Goal: Information Seeking & Learning: Check status

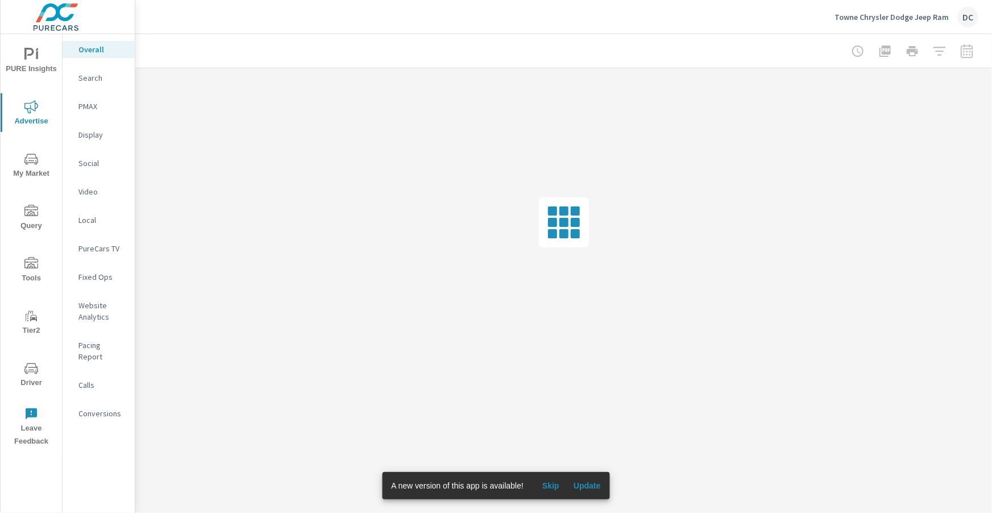
click at [610, 488] on div "A new version of this app is available! Skip Update" at bounding box center [496, 485] width 228 height 27
click at [599, 486] on span "Update" at bounding box center [587, 486] width 27 height 10
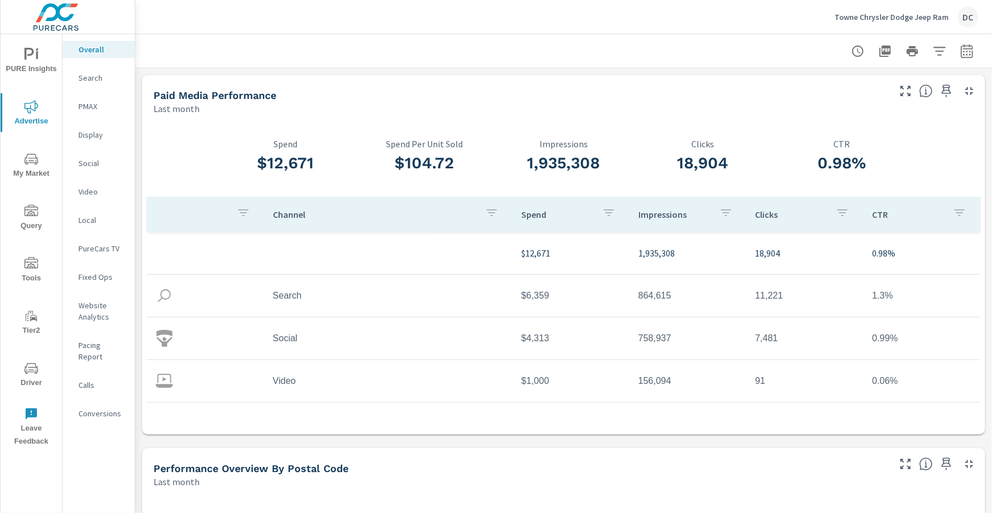
scroll to position [43, 0]
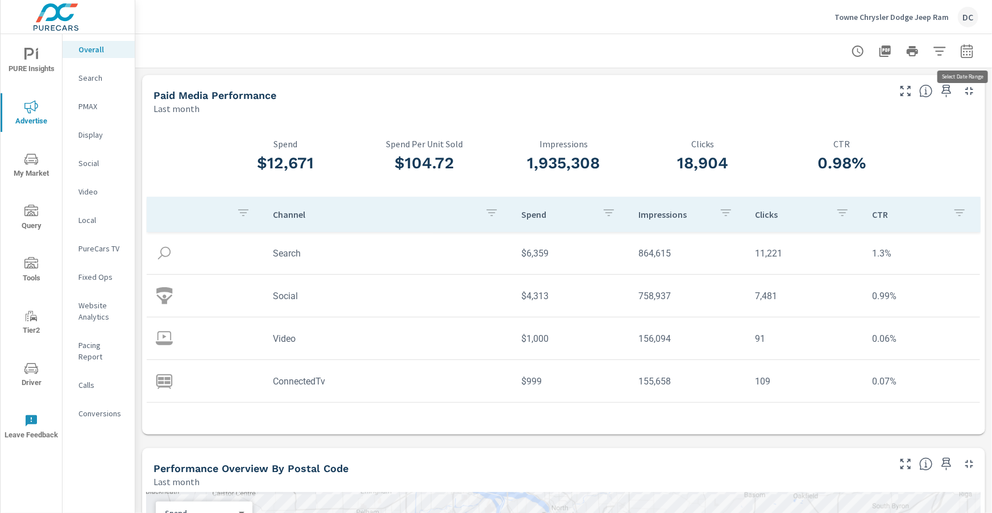
click at [970, 51] on icon "button" at bounding box center [966, 53] width 7 height 5
select select "Last month"
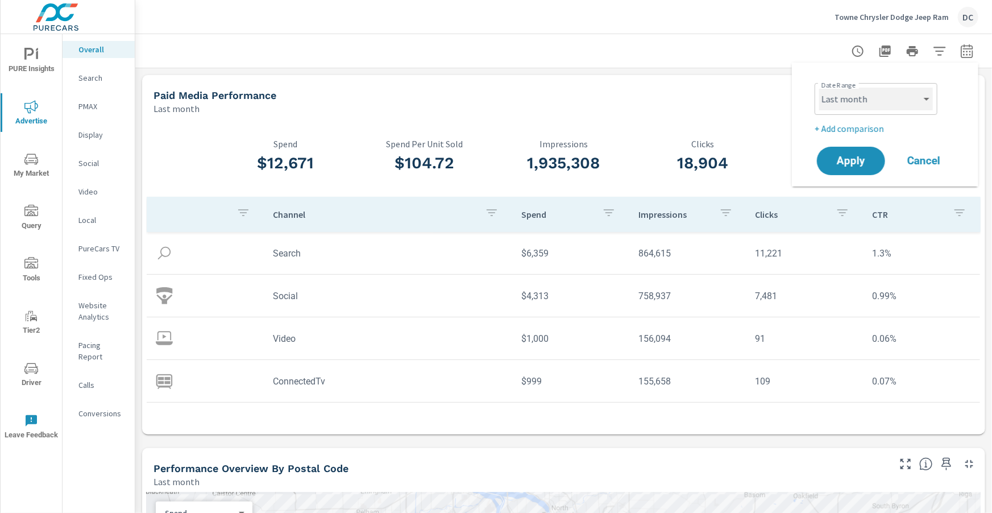
click at [916, 103] on select "Custom Yesterday Last week Last 7 days Last 14 days Last 30 days Last 45 days L…" at bounding box center [876, 99] width 114 height 23
click at [894, 131] on p "+ Add comparison" at bounding box center [888, 129] width 146 height 14
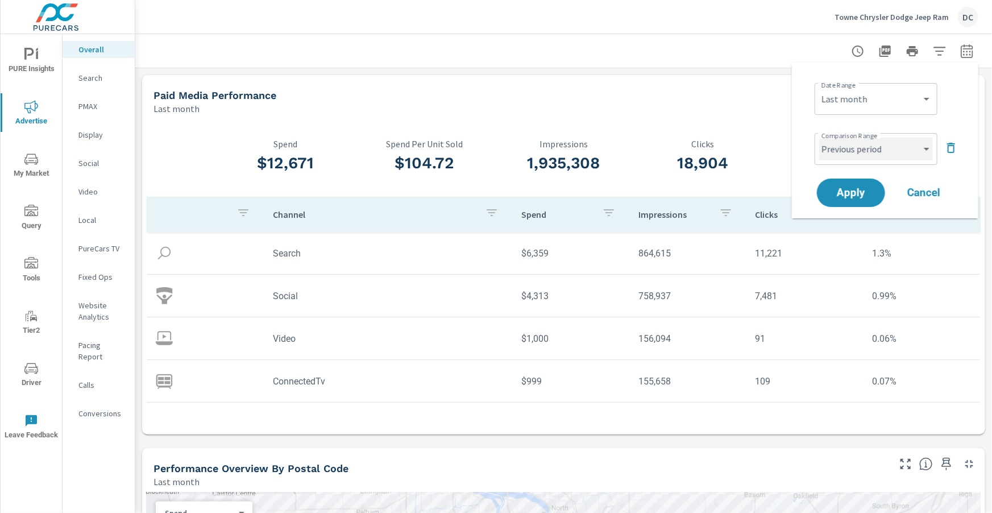
click at [897, 153] on select "Custom Previous period Previous month Previous year" at bounding box center [876, 149] width 114 height 23
click at [819, 138] on select "Custom Previous period Previous month Previous year" at bounding box center [876, 149] width 114 height 23
select select "Previous month"
click at [880, 186] on button "Apply" at bounding box center [851, 193] width 71 height 30
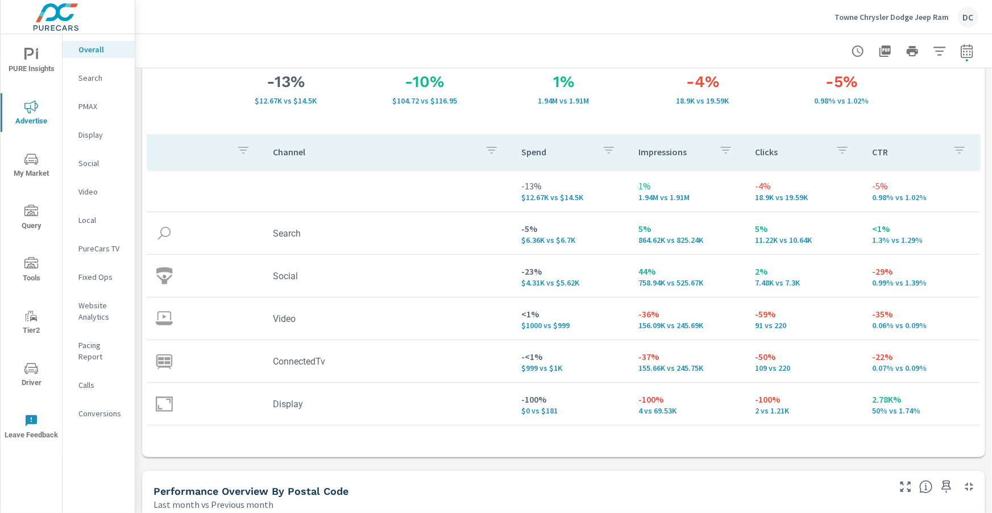
scroll to position [105, 0]
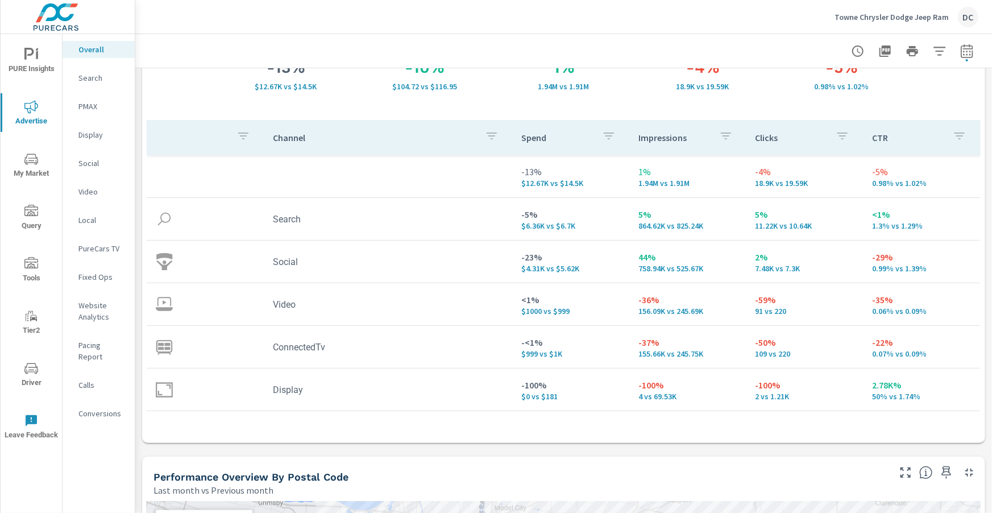
click at [100, 81] on p "Search" at bounding box center [101, 77] width 47 height 11
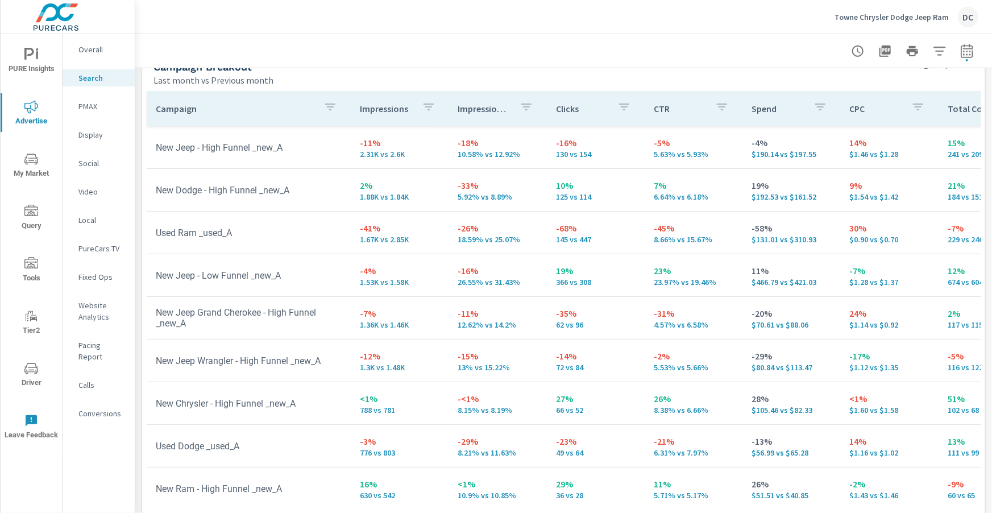
scroll to position [407, 0]
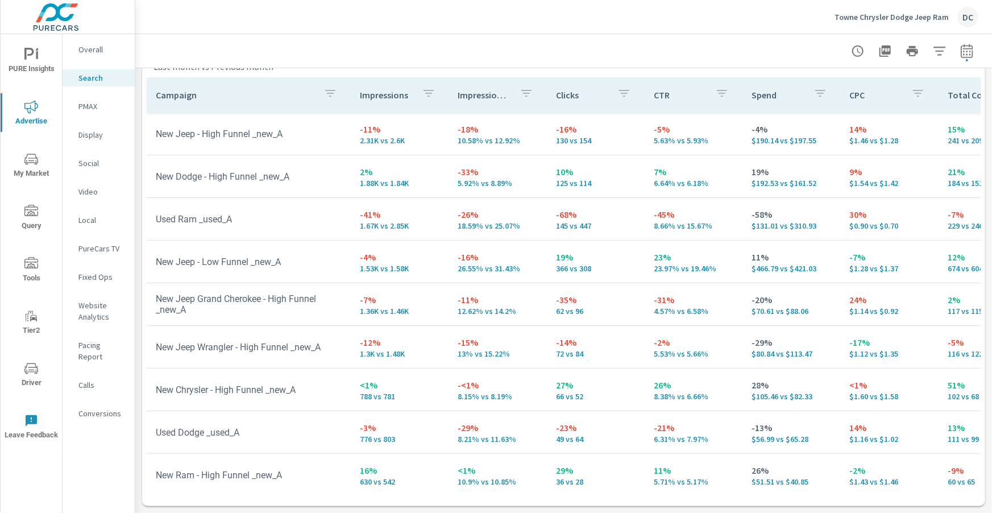
scroll to position [84, 0]
click at [328, 96] on icon "button" at bounding box center [330, 93] width 10 height 7
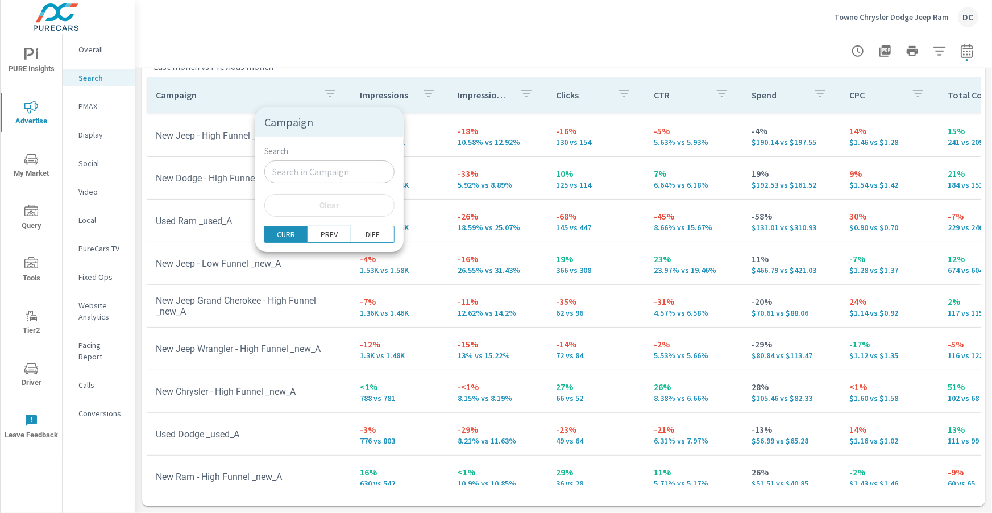
click at [291, 173] on input "Search" at bounding box center [329, 171] width 130 height 23
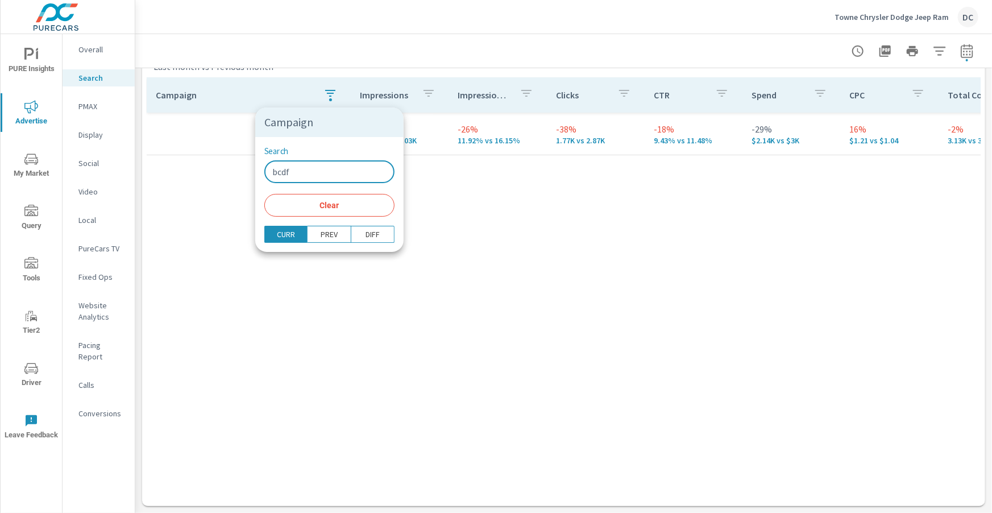
type input "bcdf"
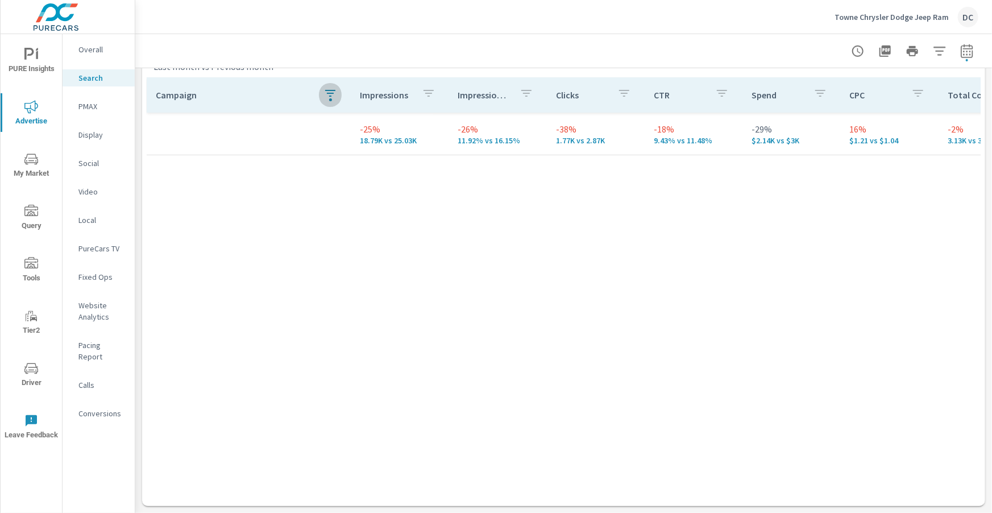
click at [329, 103] on button "button" at bounding box center [330, 95] width 23 height 26
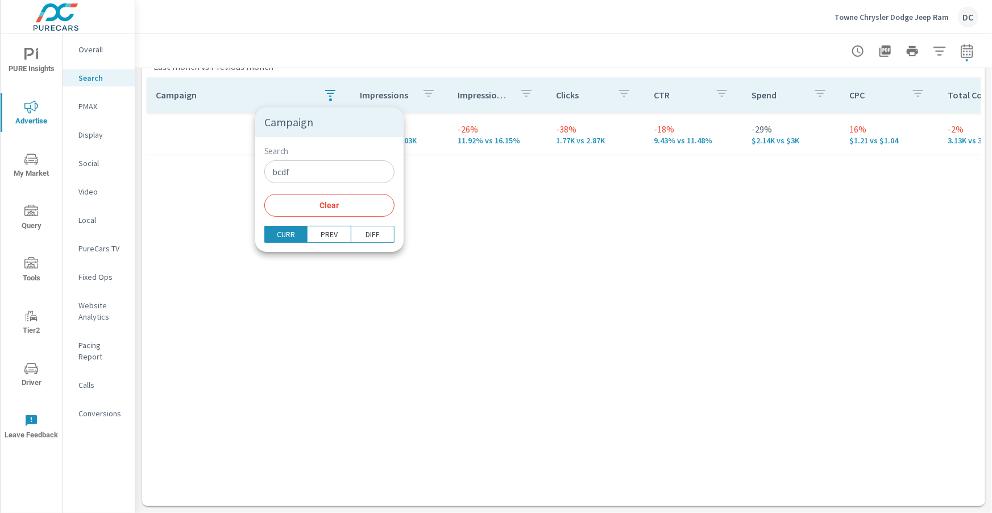
click at [306, 179] on input "bcdf" at bounding box center [329, 171] width 130 height 23
click at [305, 204] on span "Clear" at bounding box center [329, 205] width 117 height 10
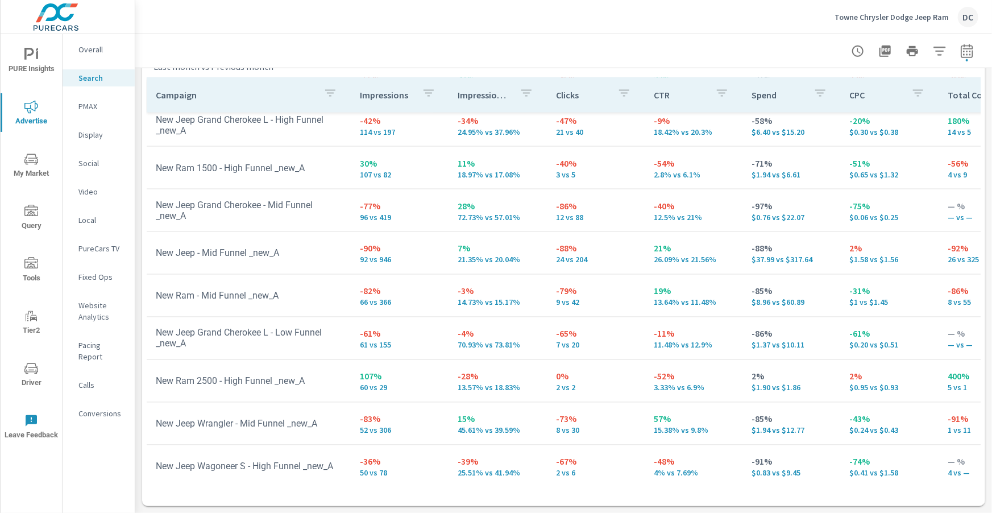
scroll to position [968, 0]
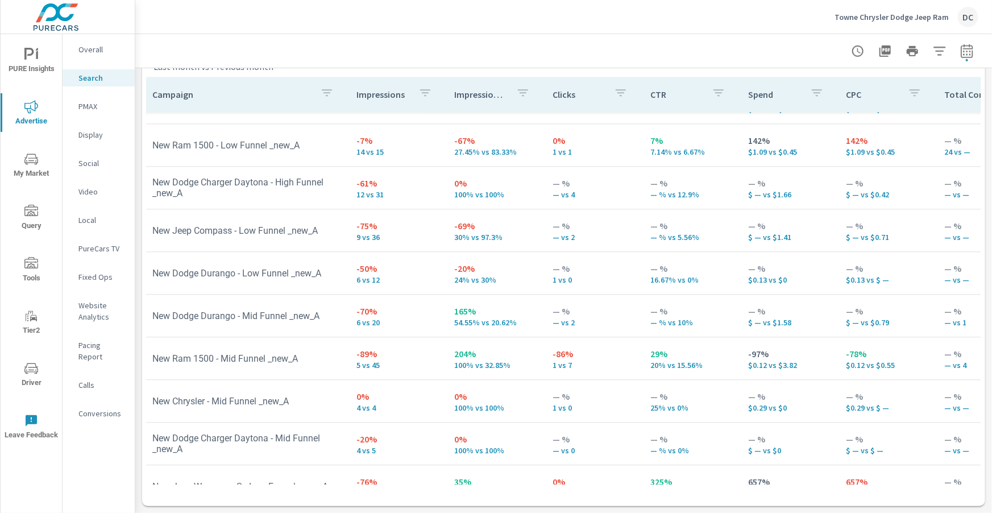
scroll to position [1473, 3]
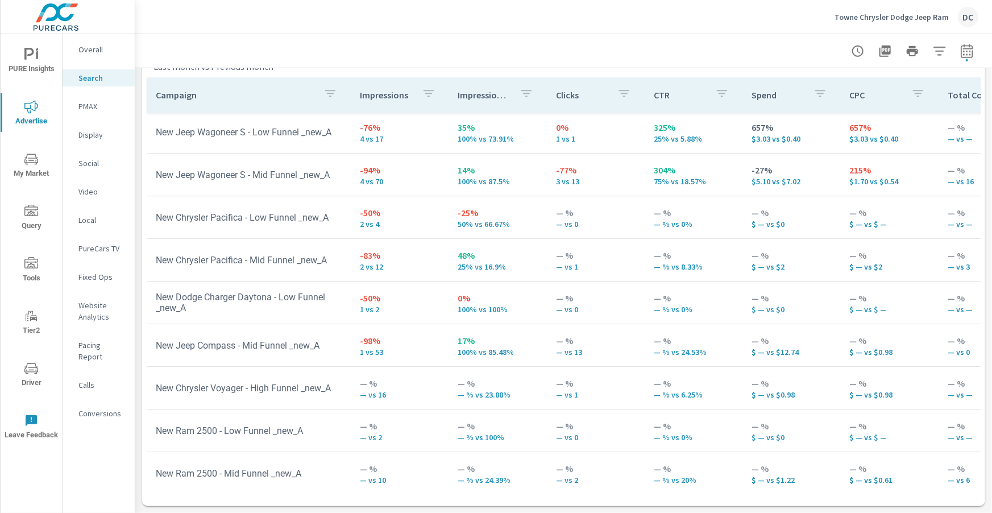
scroll to position [1717, 0]
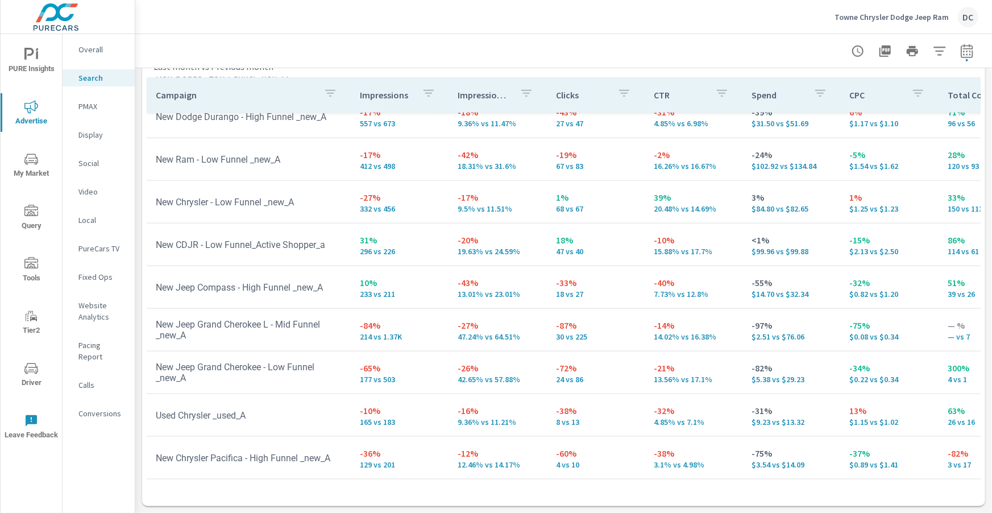
scroll to position [514, 0]
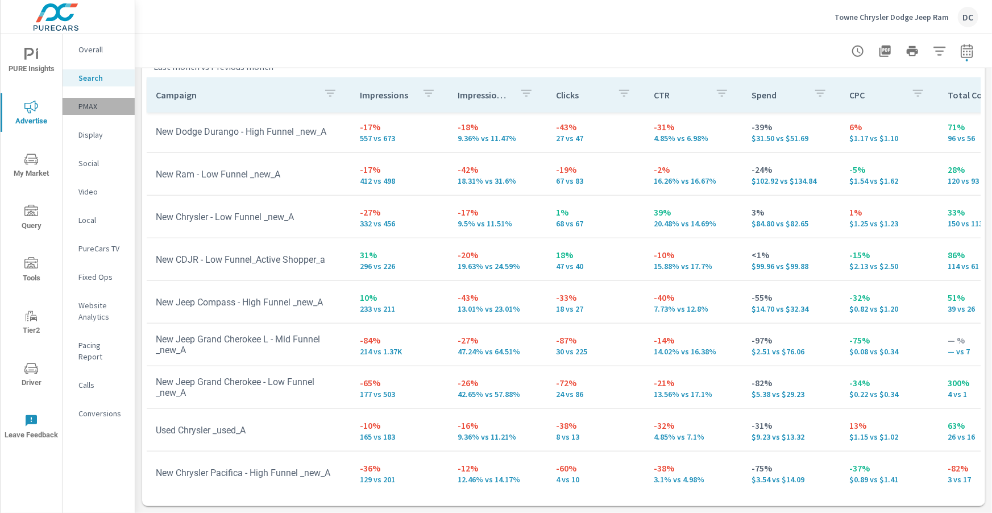
click at [87, 108] on p "PMAX" at bounding box center [101, 106] width 47 height 11
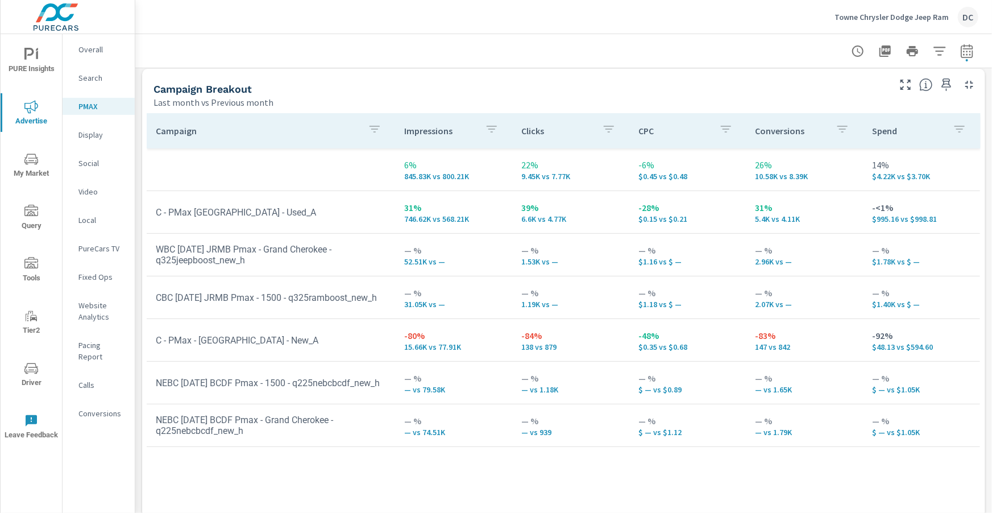
scroll to position [137, 0]
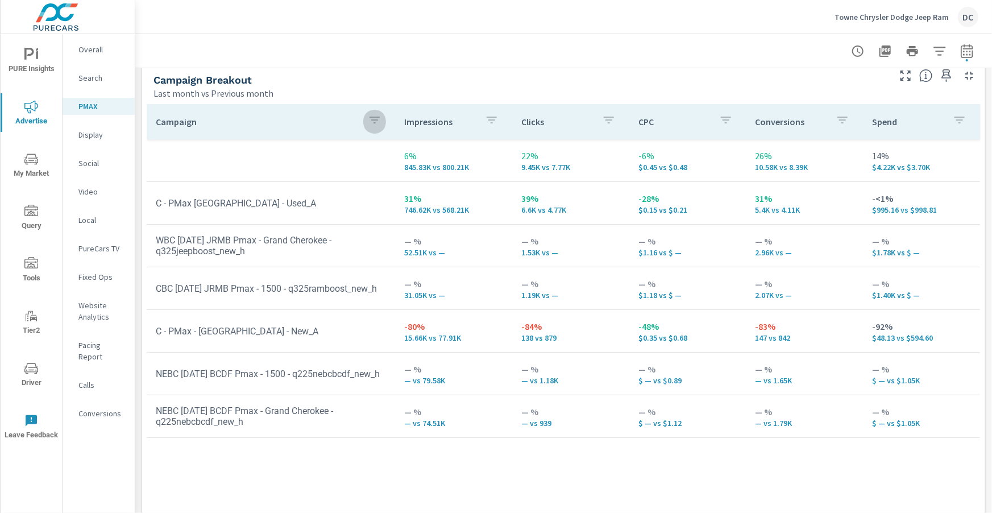
click at [376, 122] on icon "button" at bounding box center [375, 120] width 14 height 14
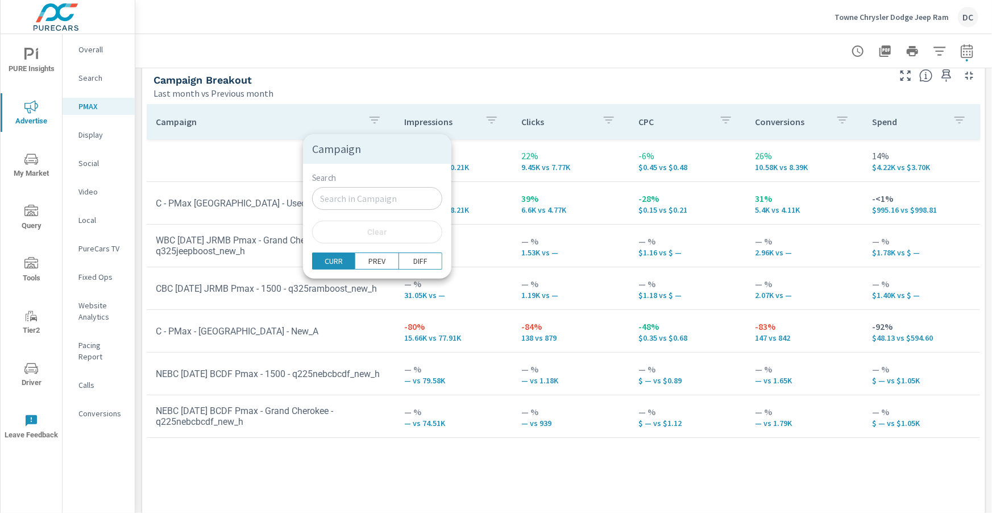
click at [362, 194] on input "Search" at bounding box center [377, 198] width 130 height 23
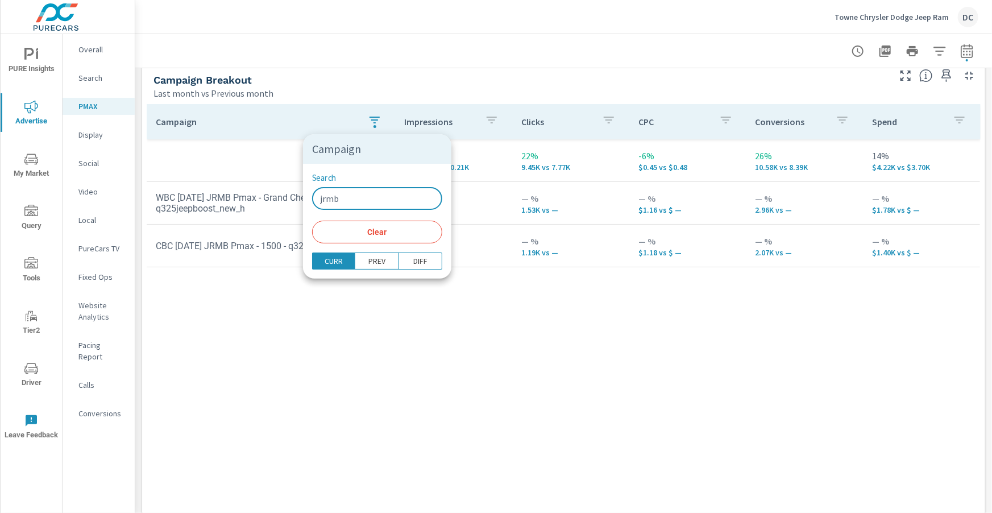
type input "jrmb"
click at [367, 288] on div at bounding box center [496, 256] width 992 height 513
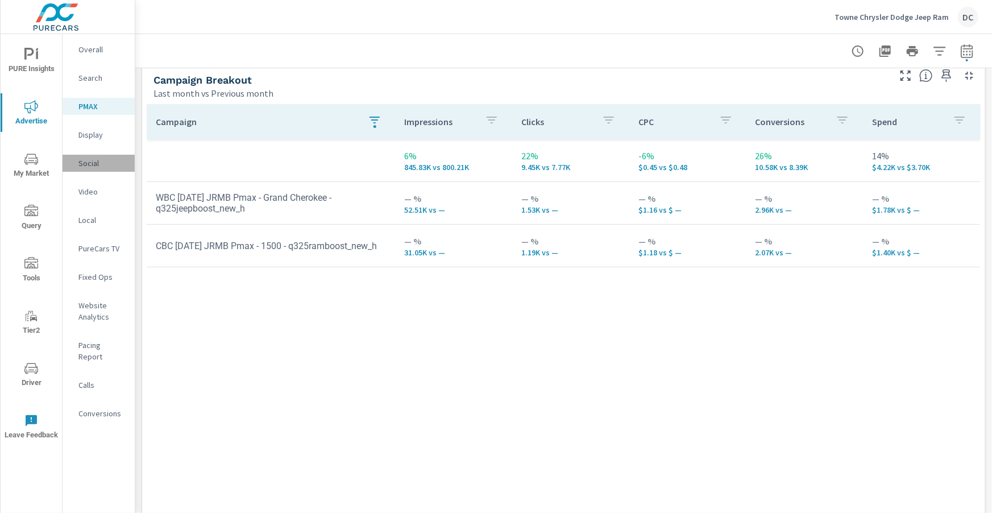
click at [96, 159] on p "Social" at bounding box center [101, 163] width 47 height 11
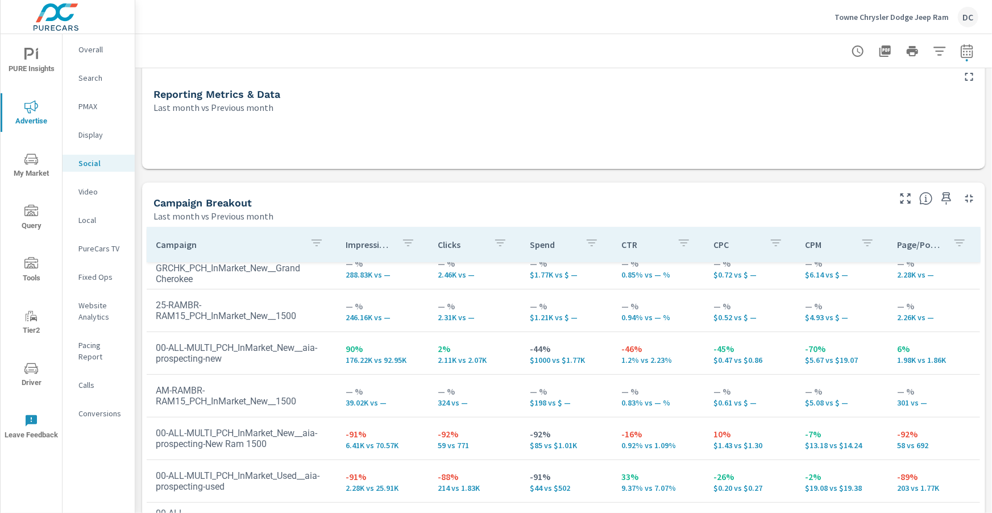
scroll to position [136, 0]
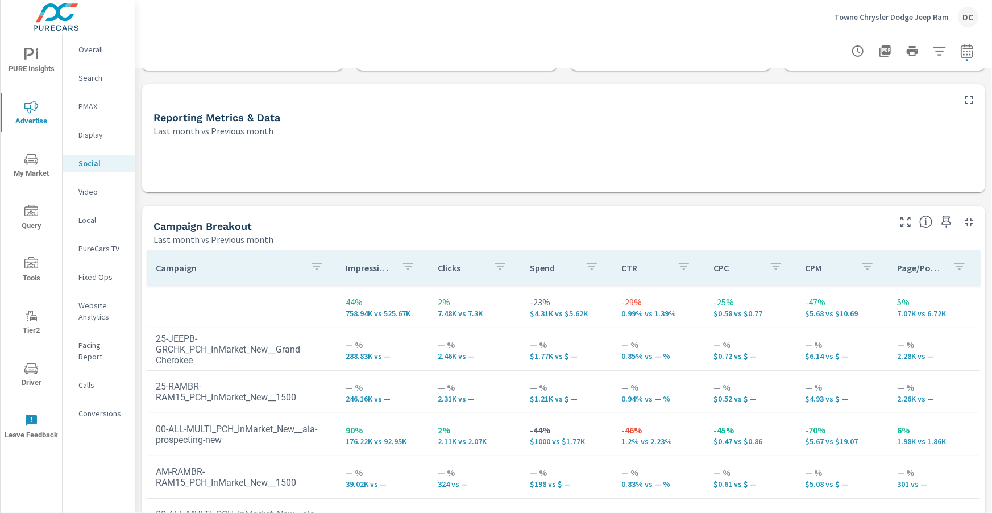
scroll to position [112, 0]
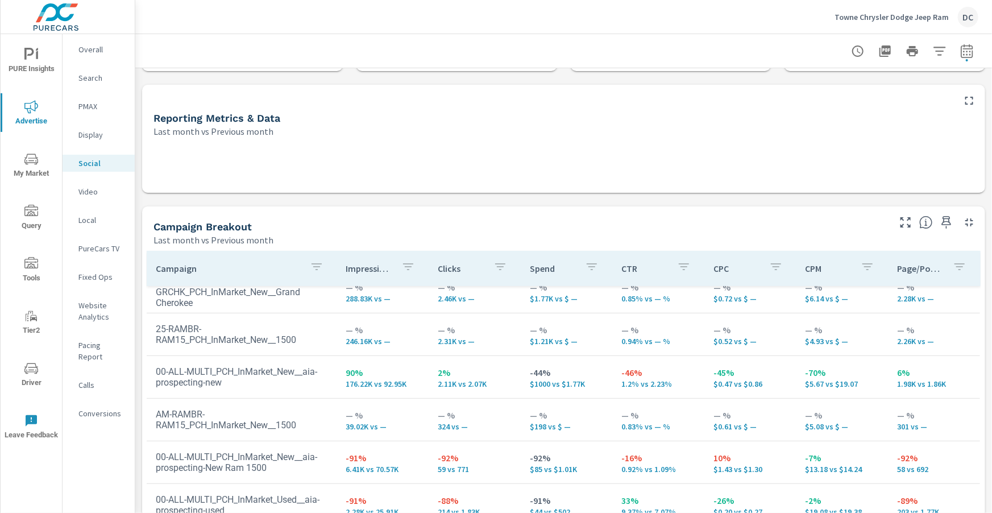
scroll to position [57, 0]
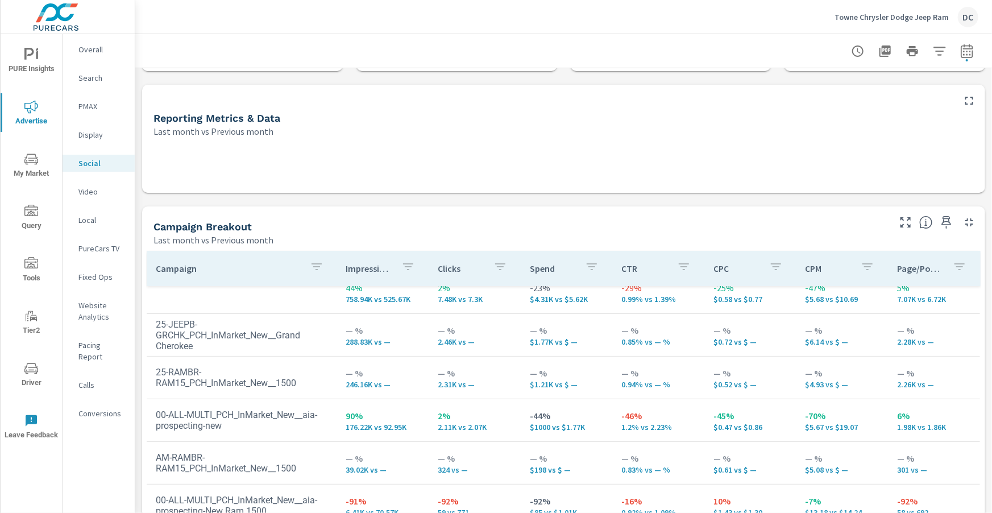
scroll to position [14, 0]
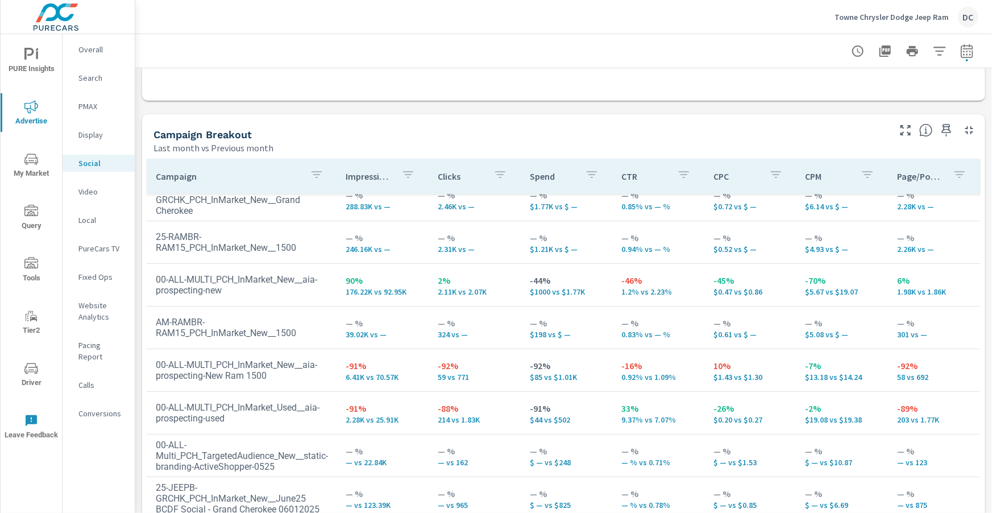
scroll to position [205, 0]
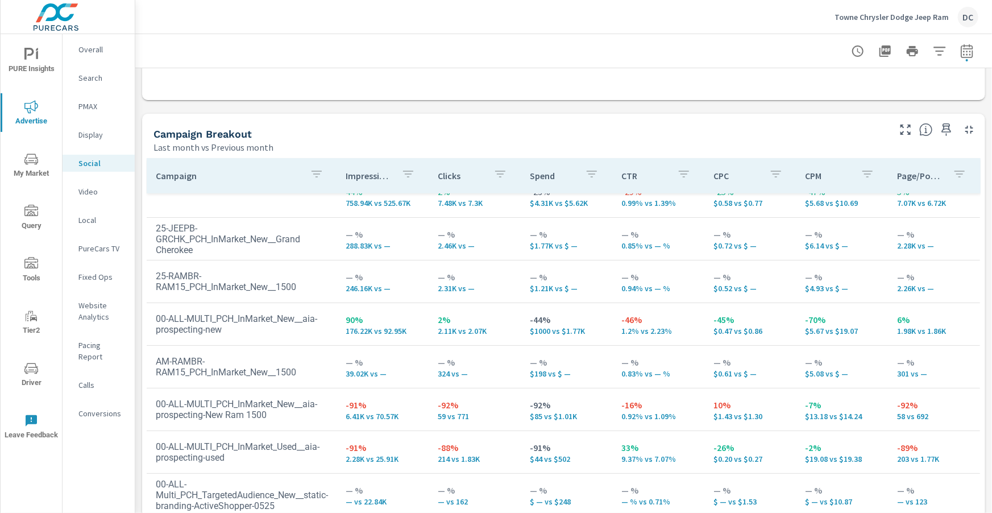
scroll to position [11, 0]
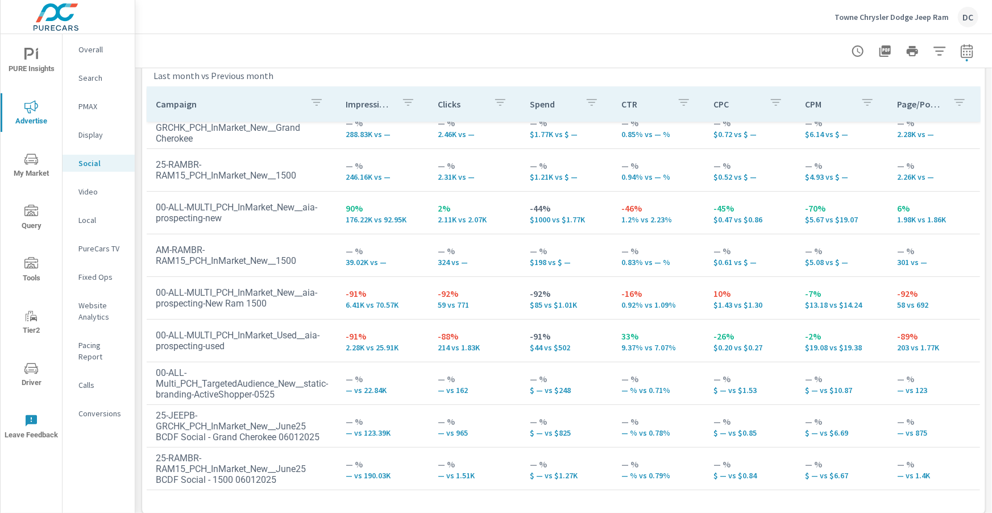
scroll to position [285, 0]
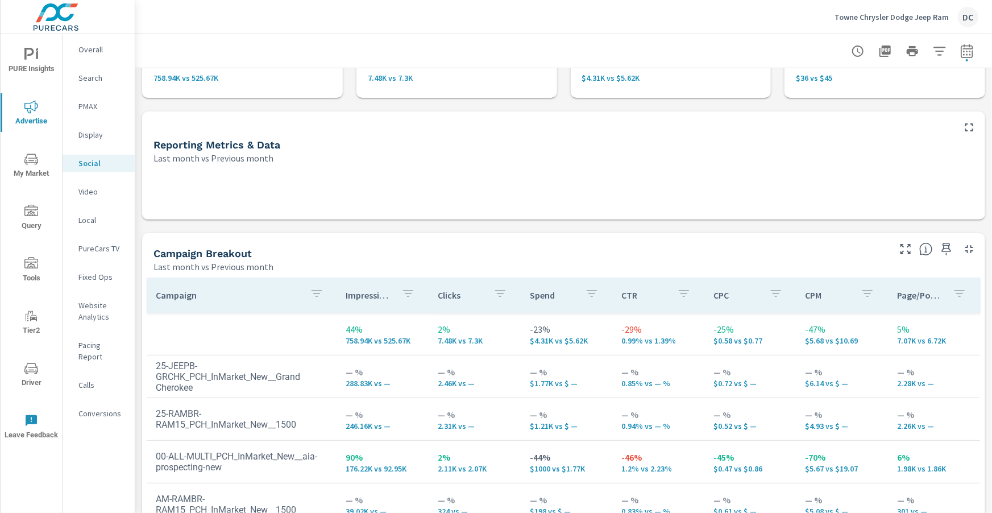
scroll to position [87, 0]
click at [320, 286] on icon "button" at bounding box center [317, 292] width 14 height 14
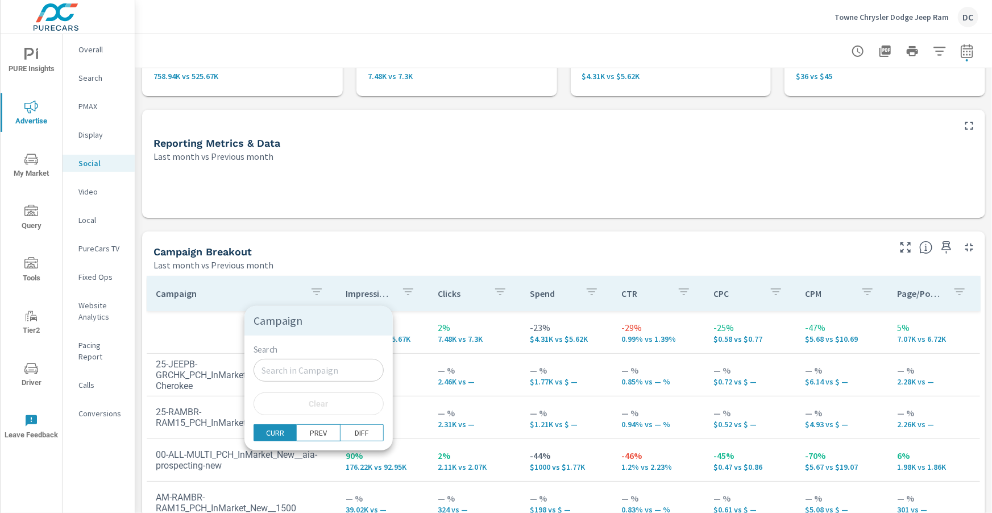
scroll to position [89, 0]
click at [314, 370] on input "Search" at bounding box center [319, 370] width 130 height 23
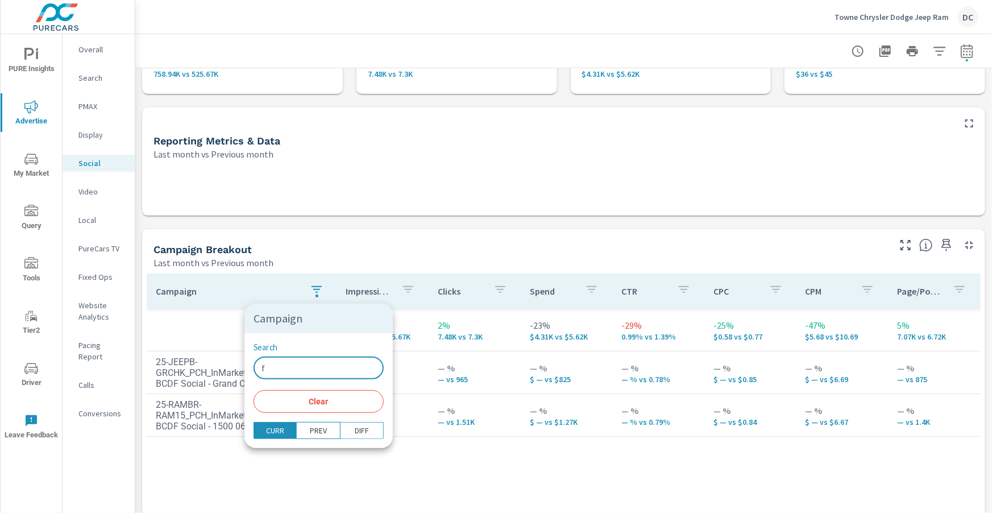
type input "f"
click at [574, 501] on div at bounding box center [496, 256] width 992 height 513
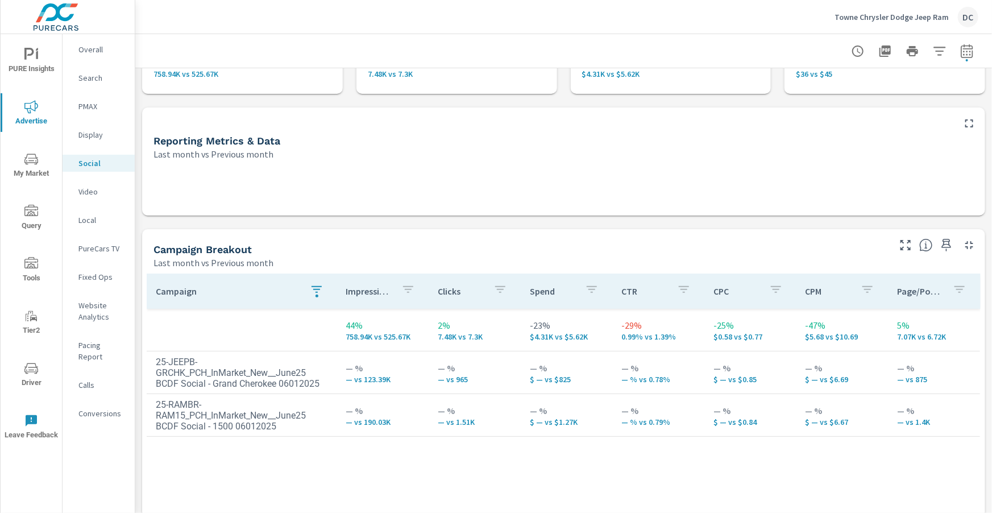
click at [92, 135] on p "Display" at bounding box center [101, 134] width 47 height 11
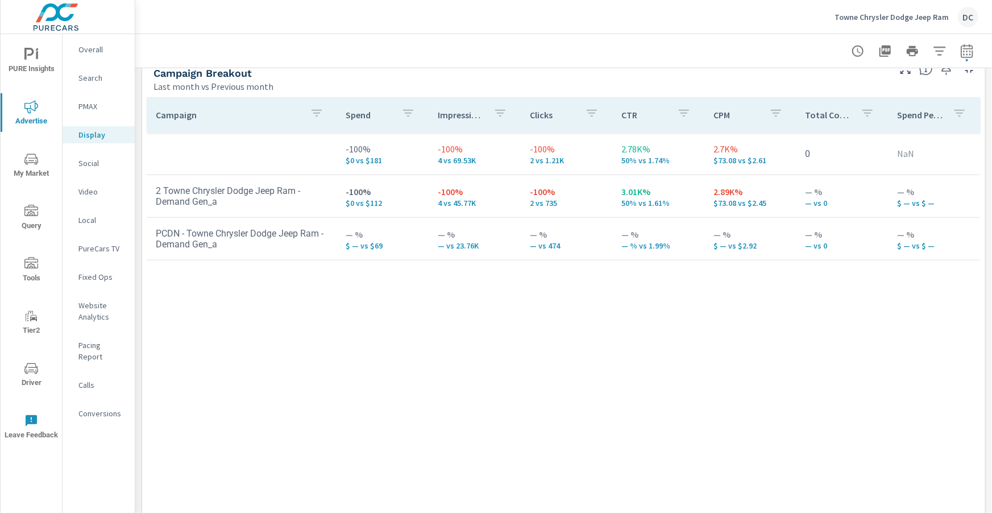
scroll to position [529, 0]
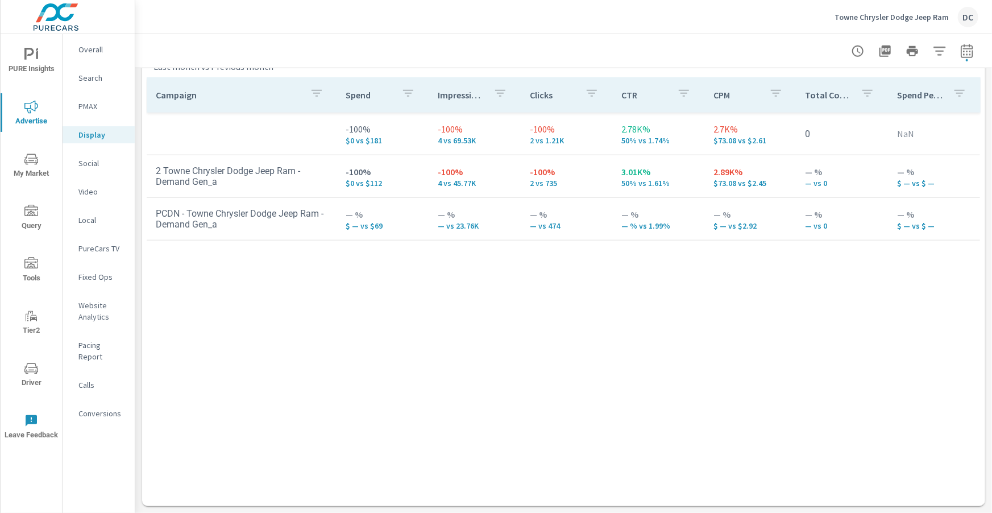
click at [100, 194] on p "Video" at bounding box center [101, 191] width 47 height 11
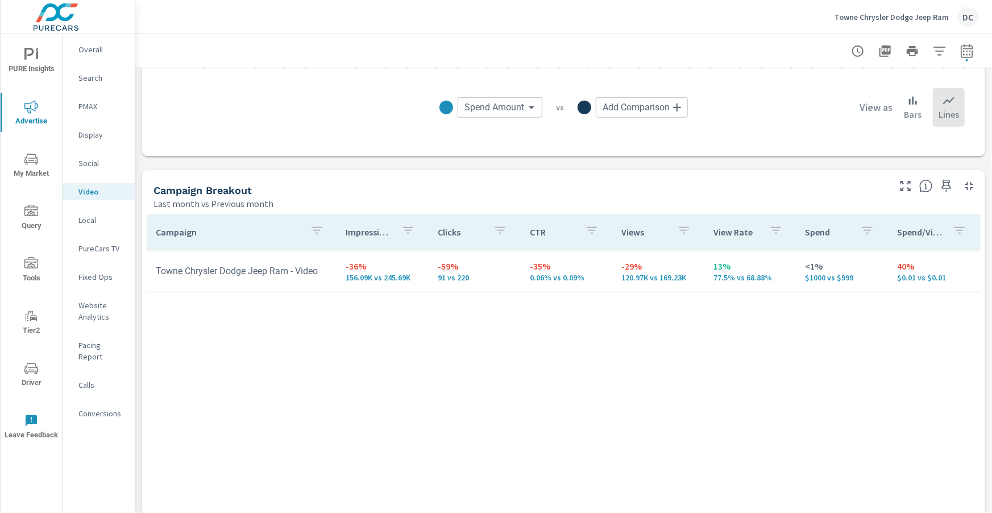
scroll to position [417, 0]
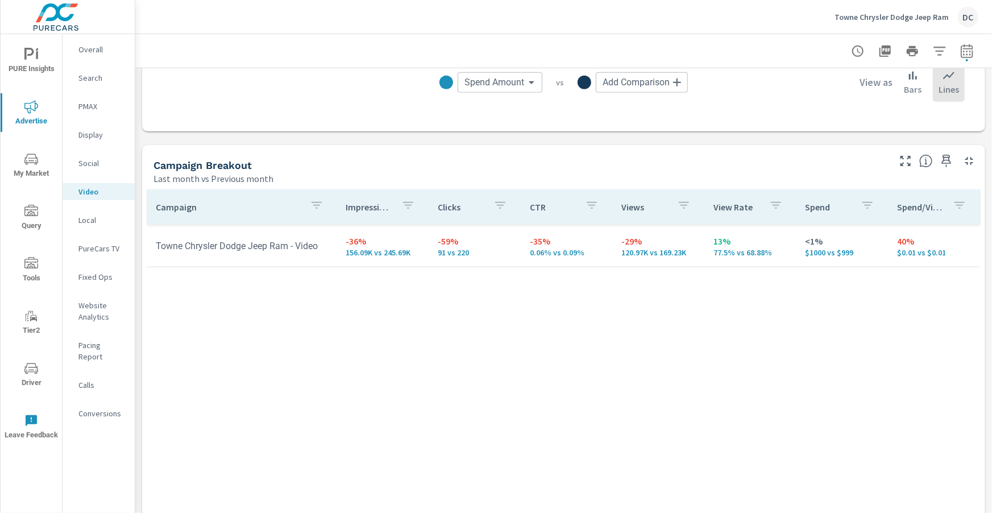
click at [96, 55] on p "Overall" at bounding box center [101, 49] width 47 height 11
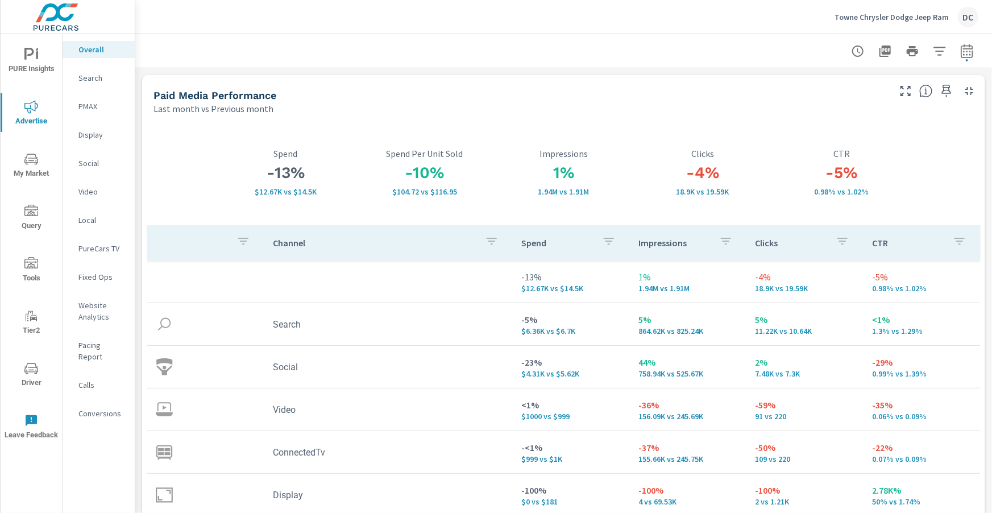
click at [876, 16] on p "Towne Chrysler Dodge Jeep Ram" at bounding box center [892, 17] width 114 height 10
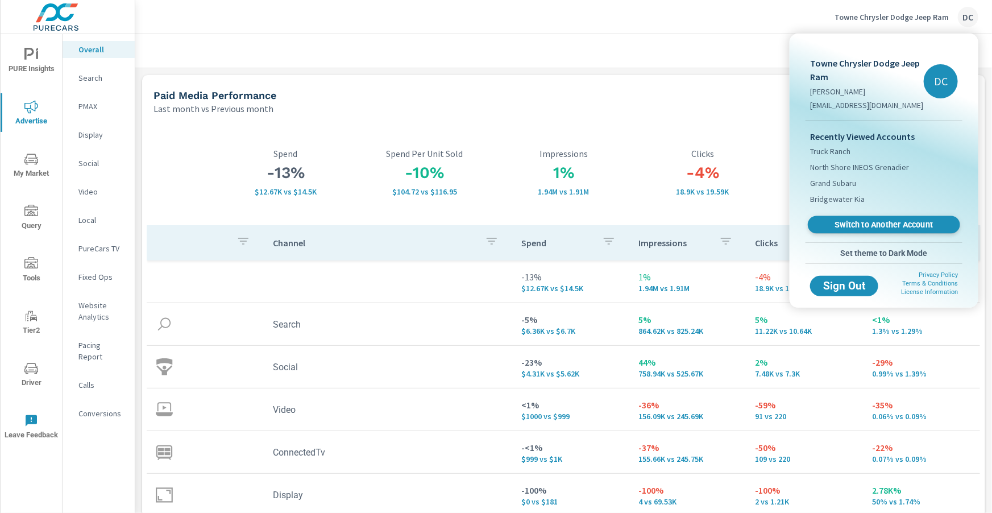
click at [850, 219] on span "Switch to Another Account" at bounding box center [883, 224] width 139 height 11
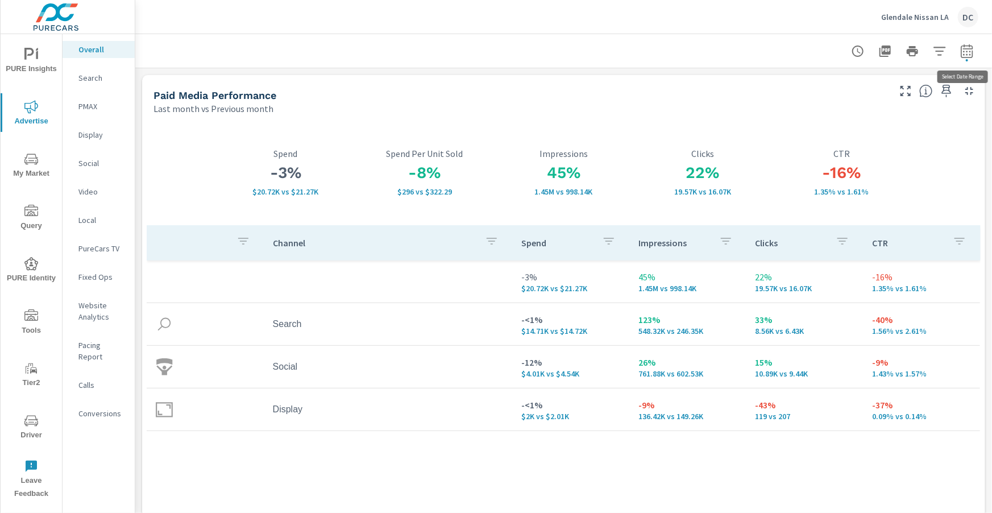
click at [967, 55] on icon "button" at bounding box center [967, 51] width 14 height 14
select select "Last month"
select select "Previous month"
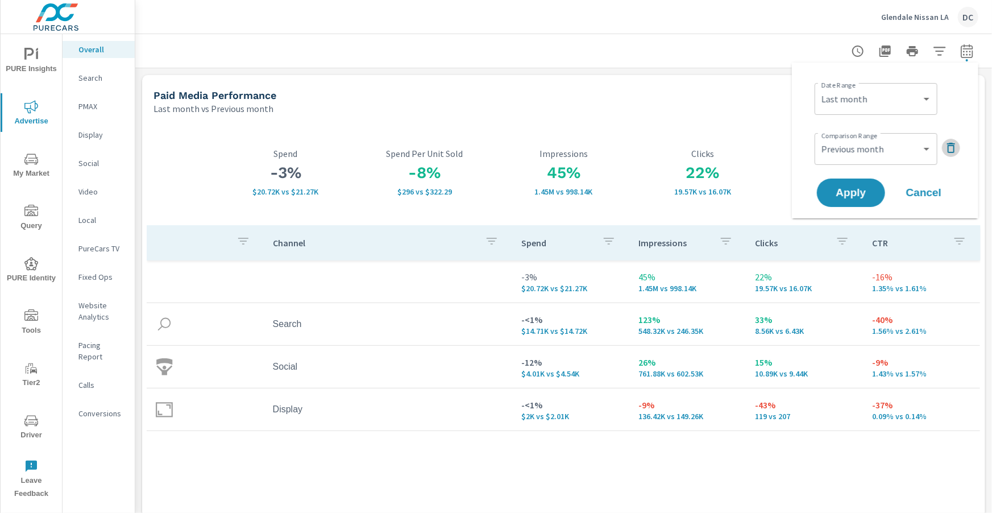
drag, startPoint x: 956, startPoint y: 148, endPoint x: 948, endPoint y: 143, distance: 8.7
click at [955, 147] on icon "button" at bounding box center [952, 148] width 14 height 14
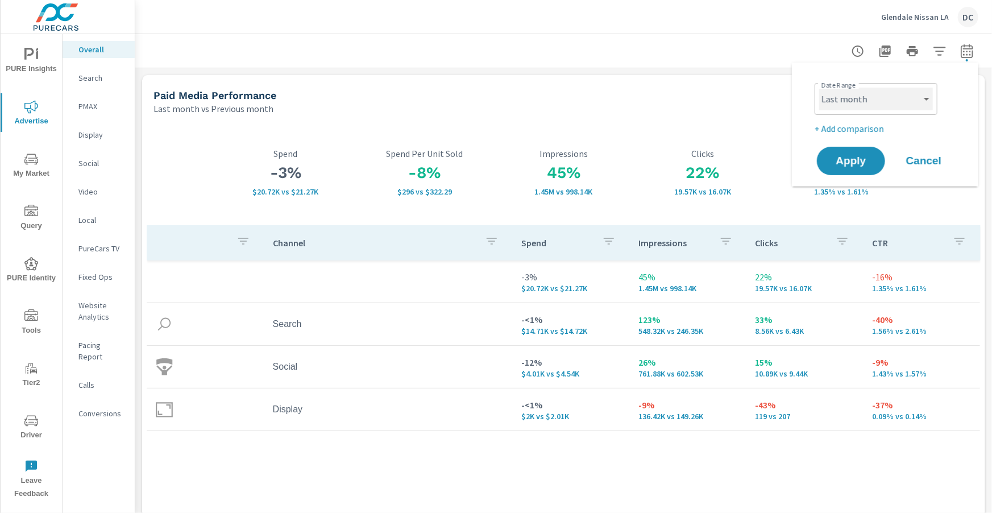
click at [926, 102] on select "Custom Yesterday Last week Last 7 days Last 14 days Last 30 days Last 45 days L…" at bounding box center [876, 99] width 114 height 23
click at [819, 88] on select "Custom Yesterday Last week Last 7 days Last 14 days Last 30 days Last 45 days L…" at bounding box center [876, 99] width 114 height 23
select select "Month to date"
click at [875, 161] on button "Apply" at bounding box center [851, 161] width 71 height 30
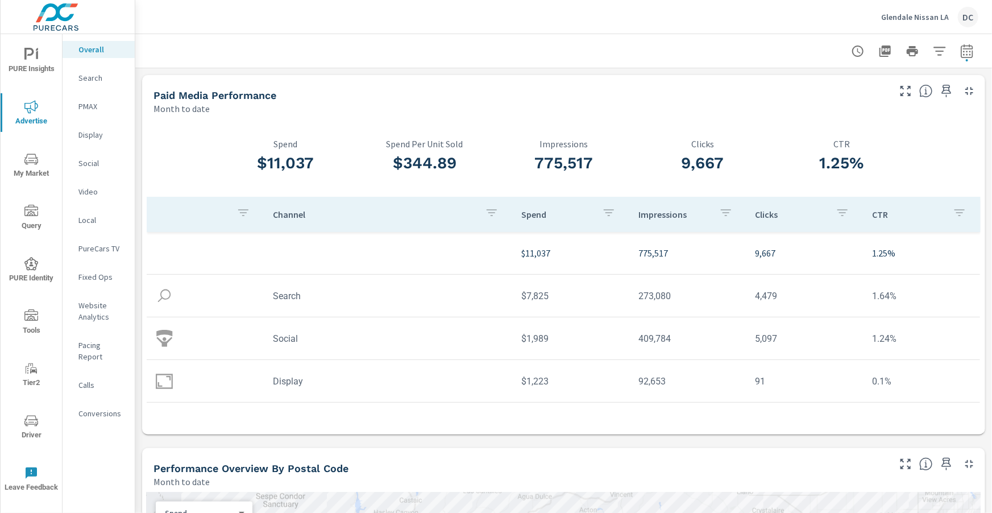
click at [88, 163] on p "Social" at bounding box center [101, 163] width 47 height 11
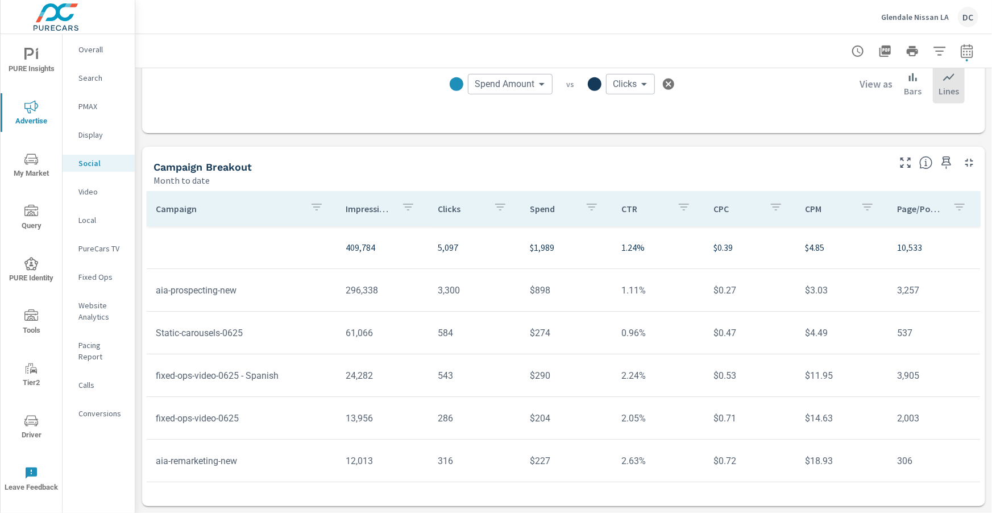
scroll to position [40, 0]
